Goal: Transaction & Acquisition: Purchase product/service

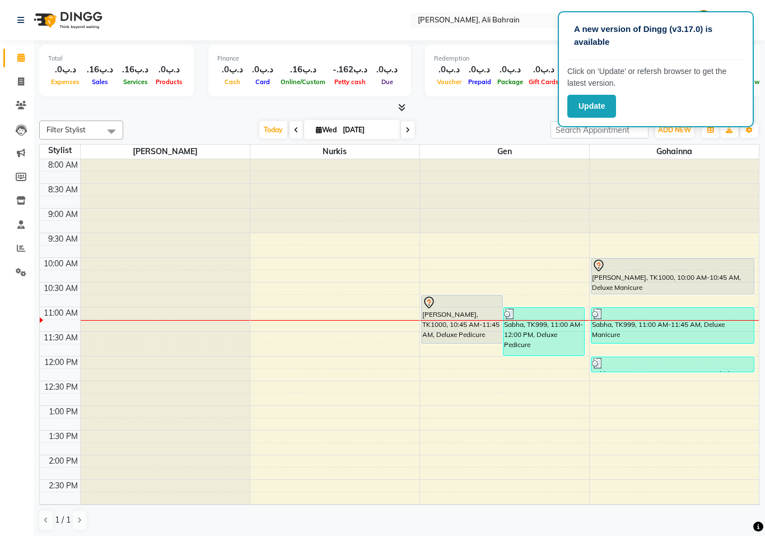
click at [601, 263] on icon at bounding box center [598, 265] width 13 height 13
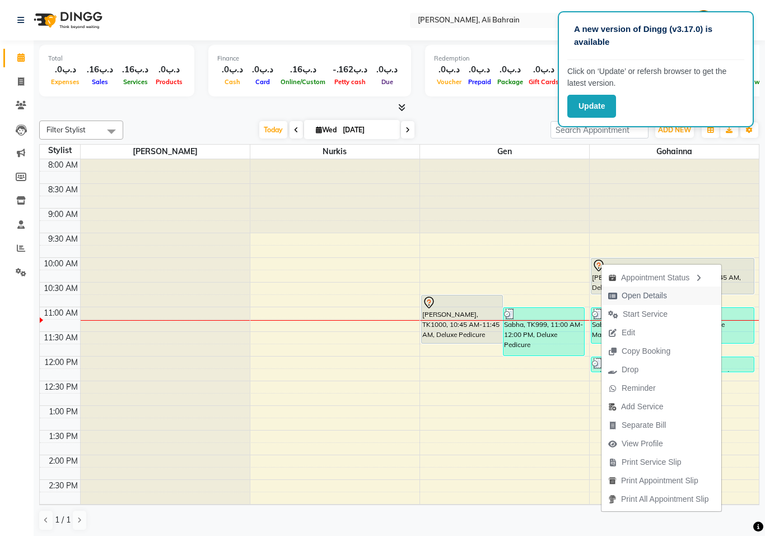
click at [629, 297] on span "Open Details" at bounding box center [644, 296] width 45 height 12
select select "7"
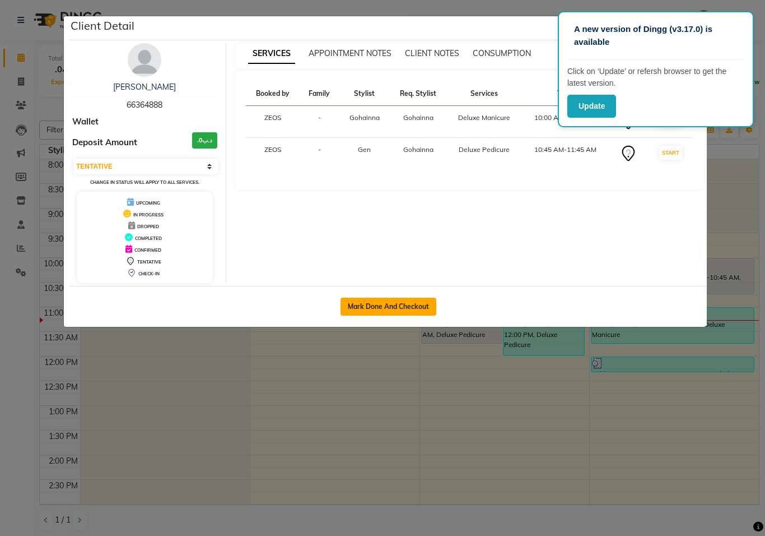
click at [374, 309] on button "Mark Done And Checkout" at bounding box center [389, 307] width 96 height 18
select select "service"
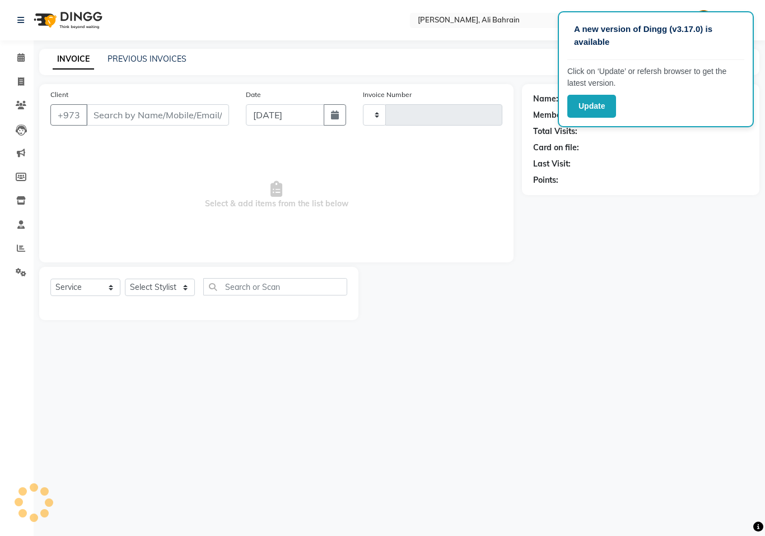
type input "0689"
select select "7769"
type input "66364888"
select select "69932"
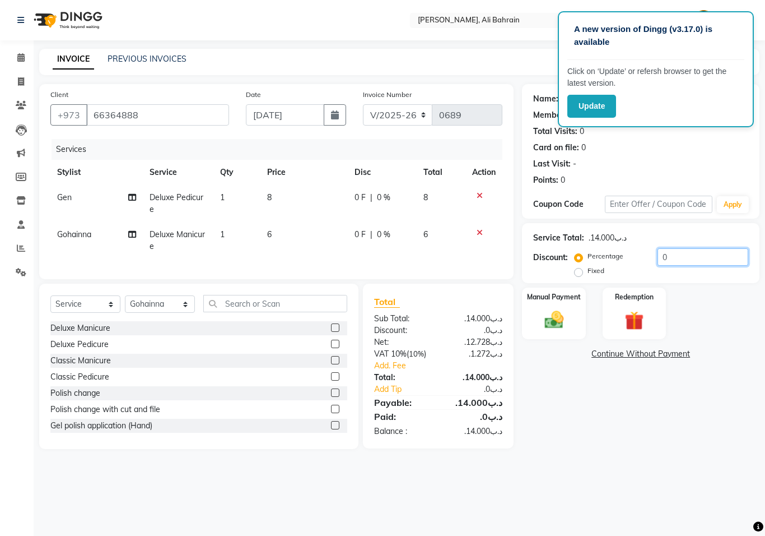
click at [674, 257] on input "0" at bounding box center [703, 256] width 91 height 17
type input "20"
click at [566, 315] on img at bounding box center [554, 319] width 32 height 23
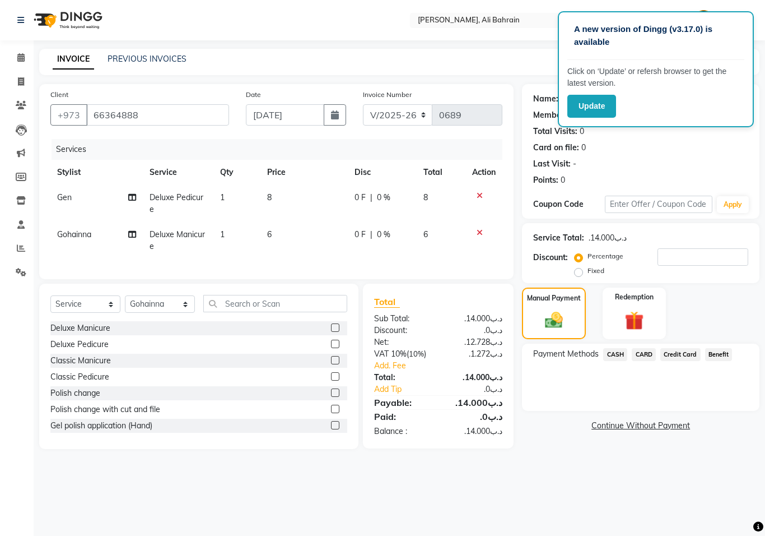
click at [644, 357] on span "CARD" at bounding box center [644, 354] width 24 height 13
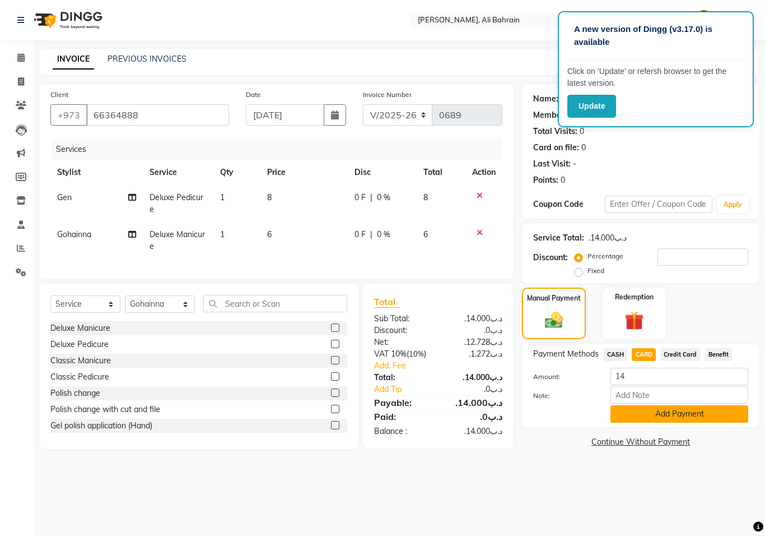
click at [654, 417] on button "Add Payment" at bounding box center [680, 413] width 138 height 17
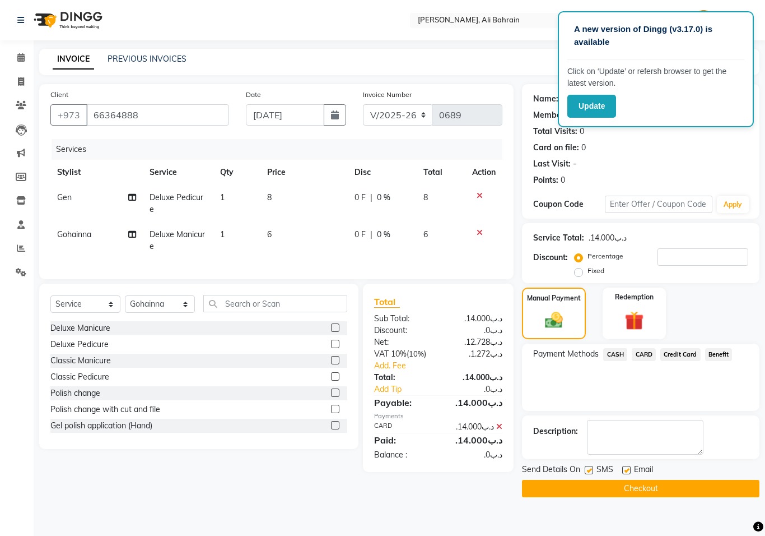
click at [652, 491] on button "Checkout" at bounding box center [641, 488] width 238 height 17
